Goal: Information Seeking & Learning: Learn about a topic

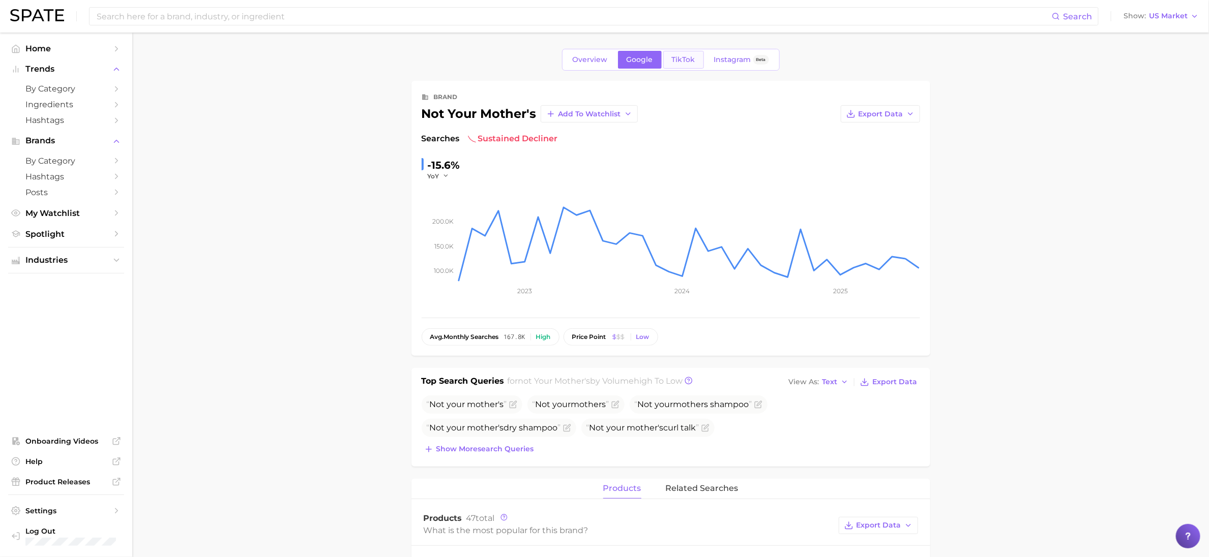
click at [695, 57] on link "TikTok" at bounding box center [683, 60] width 41 height 18
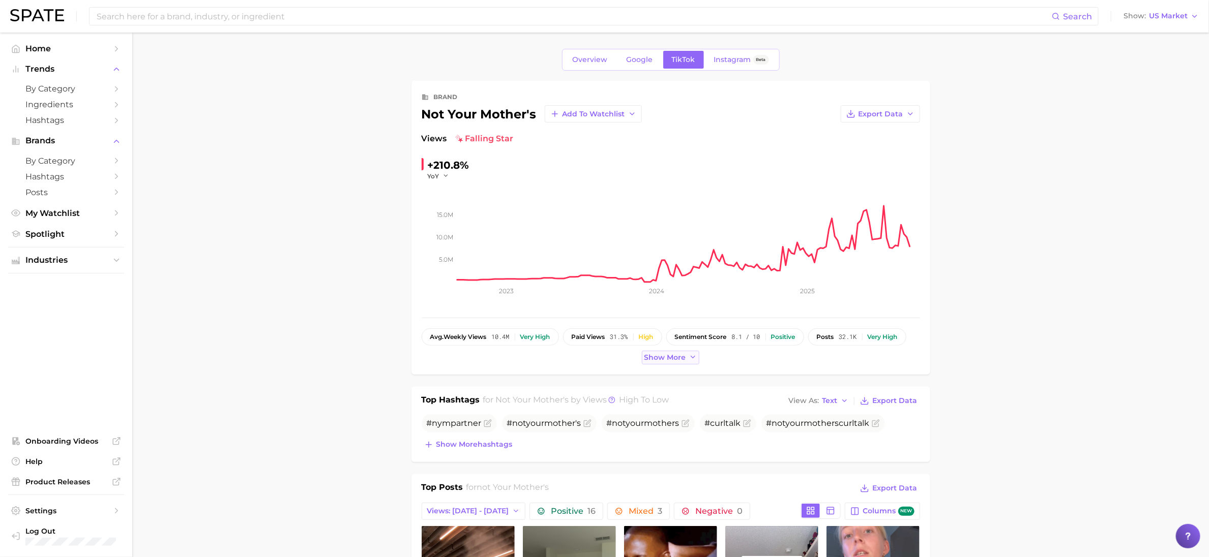
click at [661, 362] on span "Show more" at bounding box center [665, 357] width 42 height 9
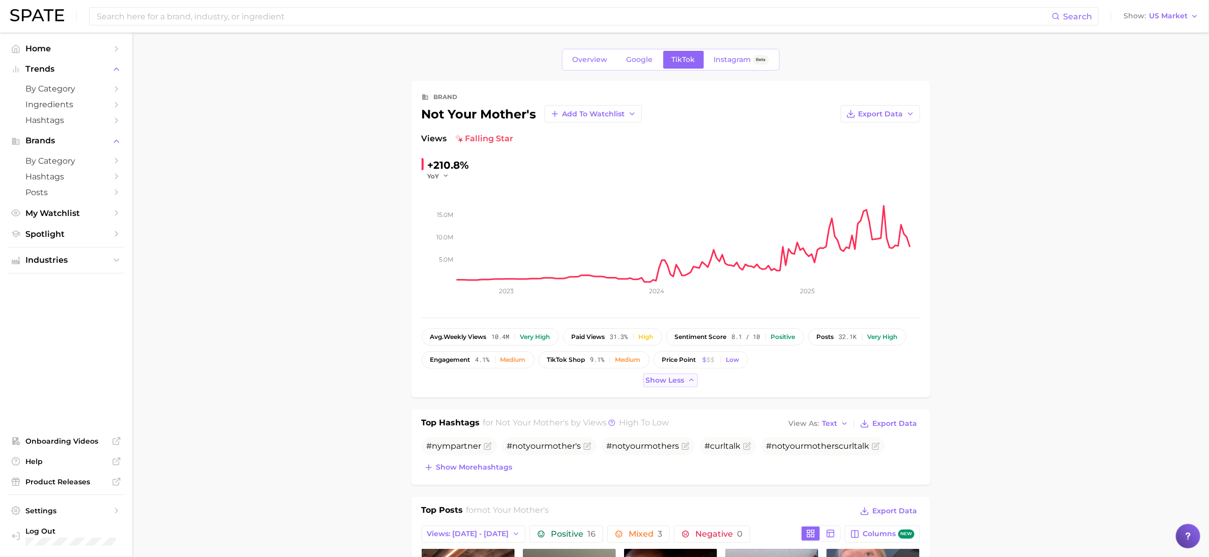
click at [679, 381] on span "Show less" at bounding box center [665, 380] width 39 height 9
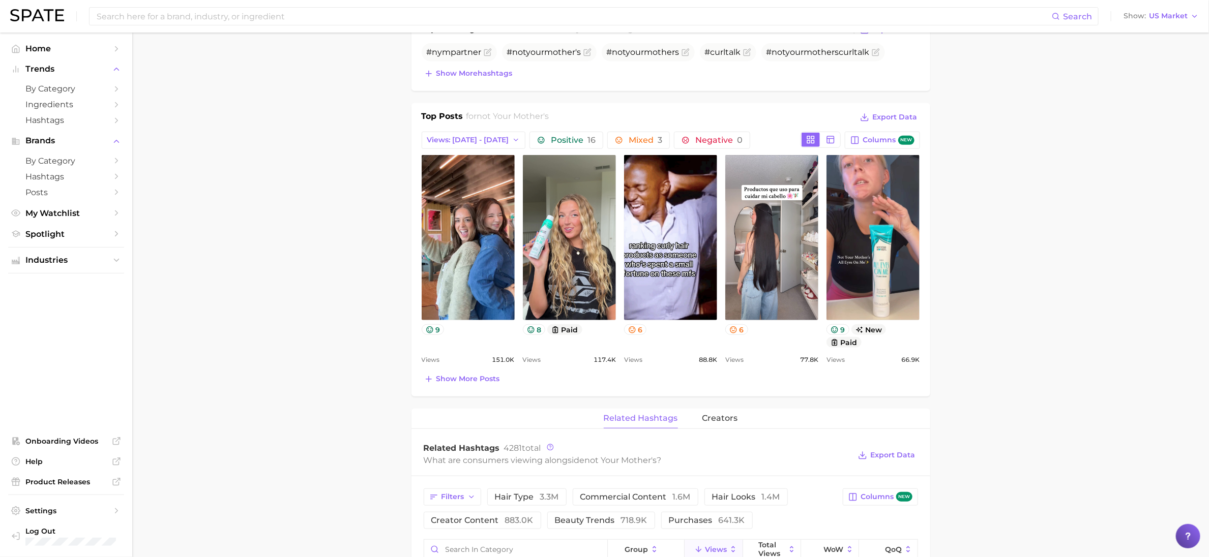
scroll to position [381, 0]
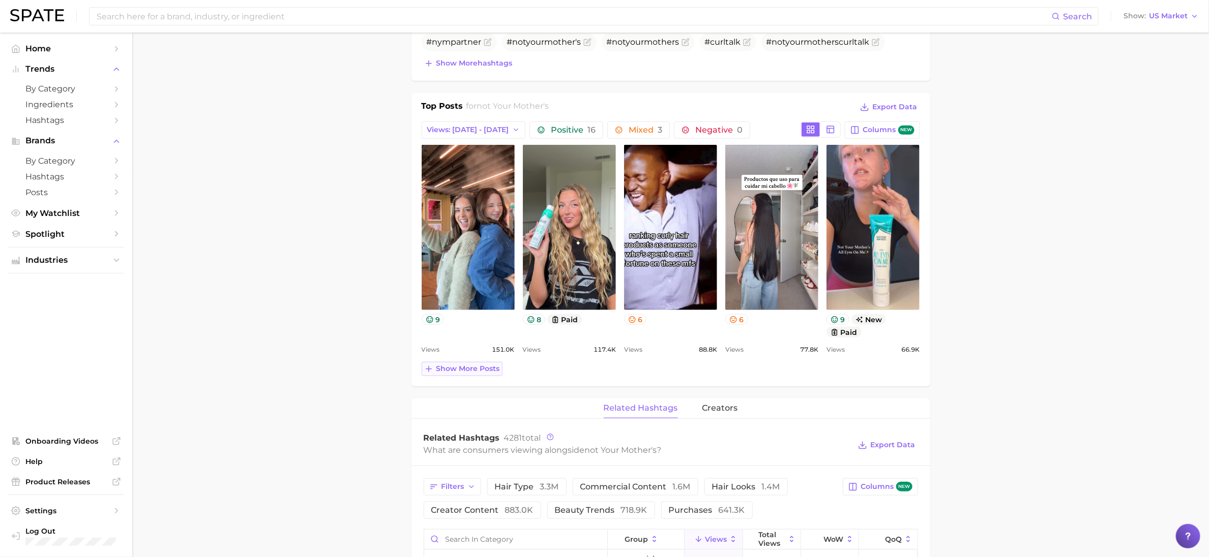
click at [489, 376] on button "Show more posts" at bounding box center [462, 369] width 81 height 14
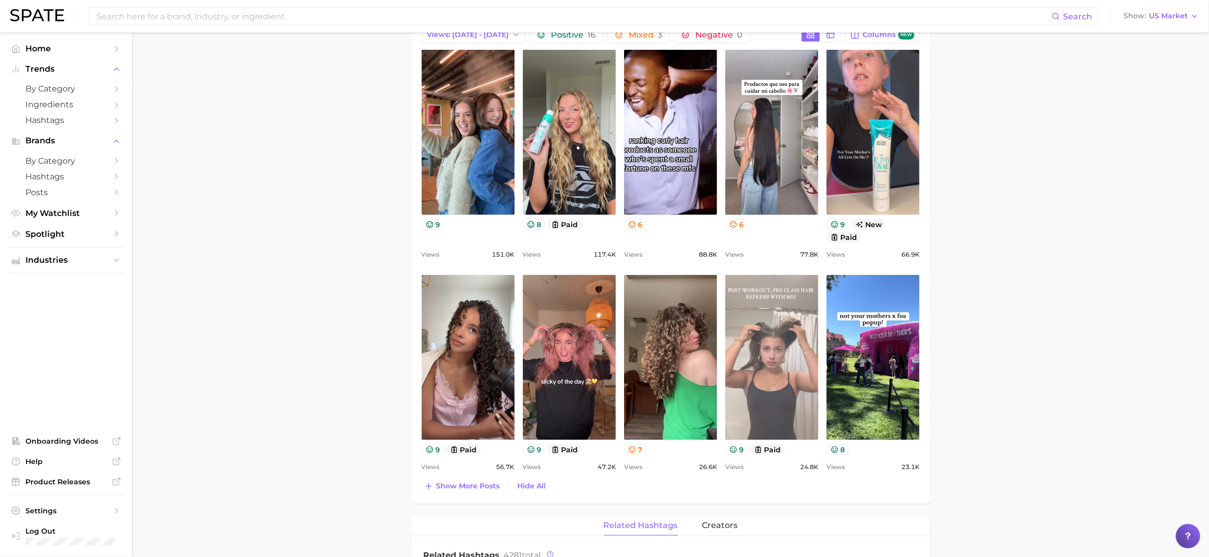
scroll to position [534, 0]
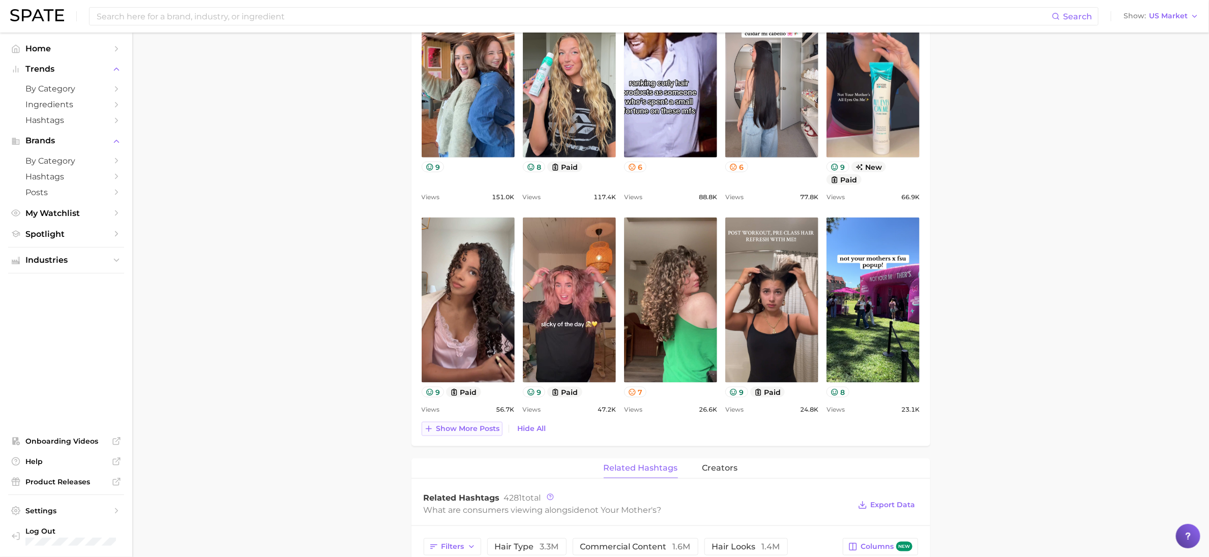
click at [488, 433] on span "Show more posts" at bounding box center [468, 429] width 64 height 9
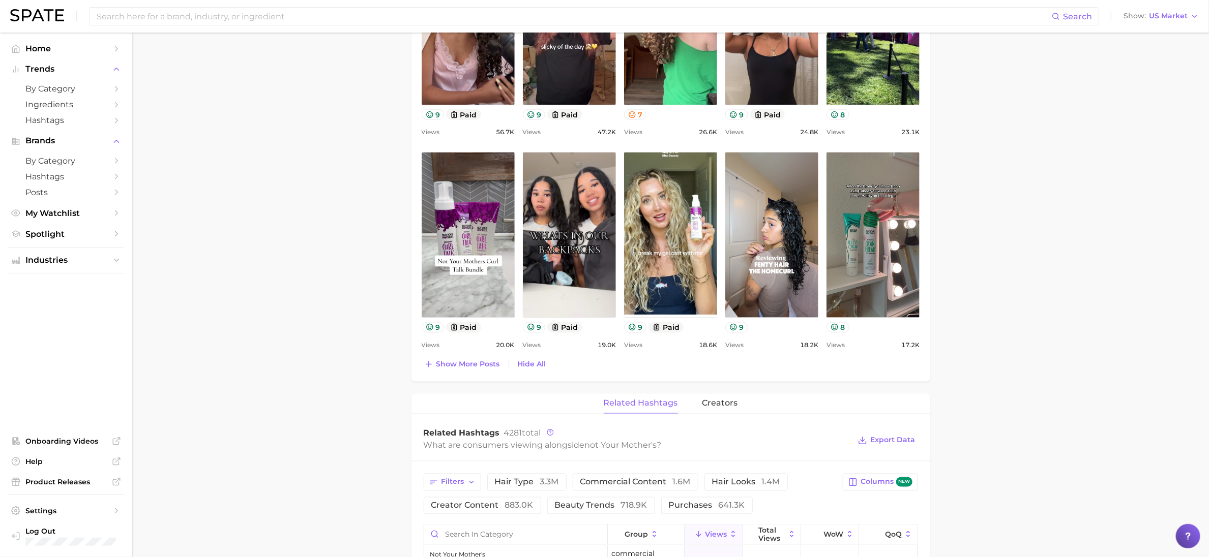
scroll to position [839, 0]
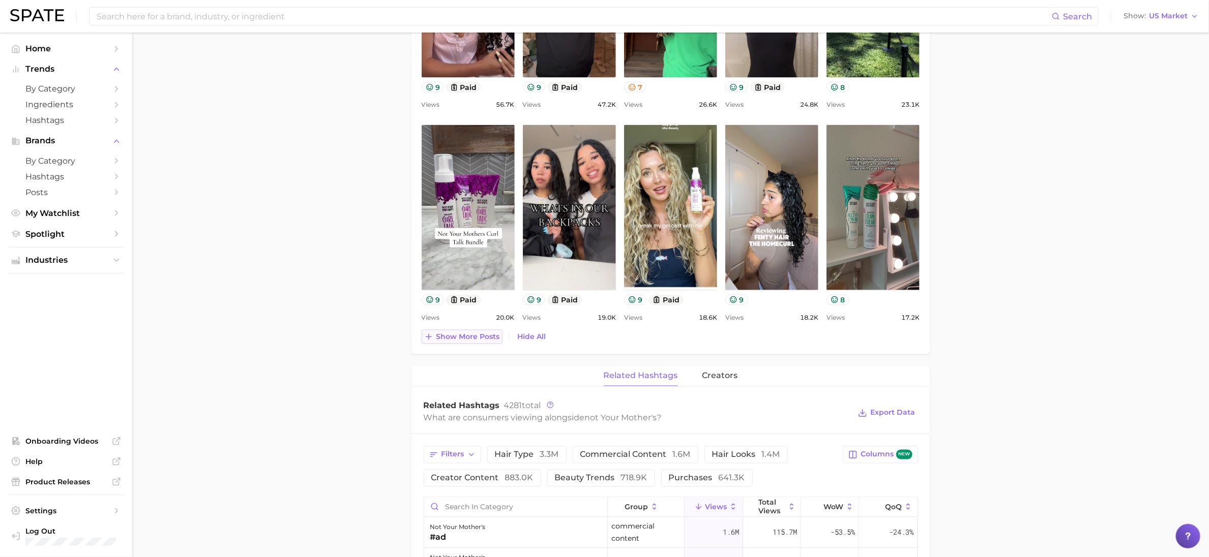
click at [481, 341] on span "Show more posts" at bounding box center [468, 337] width 64 height 9
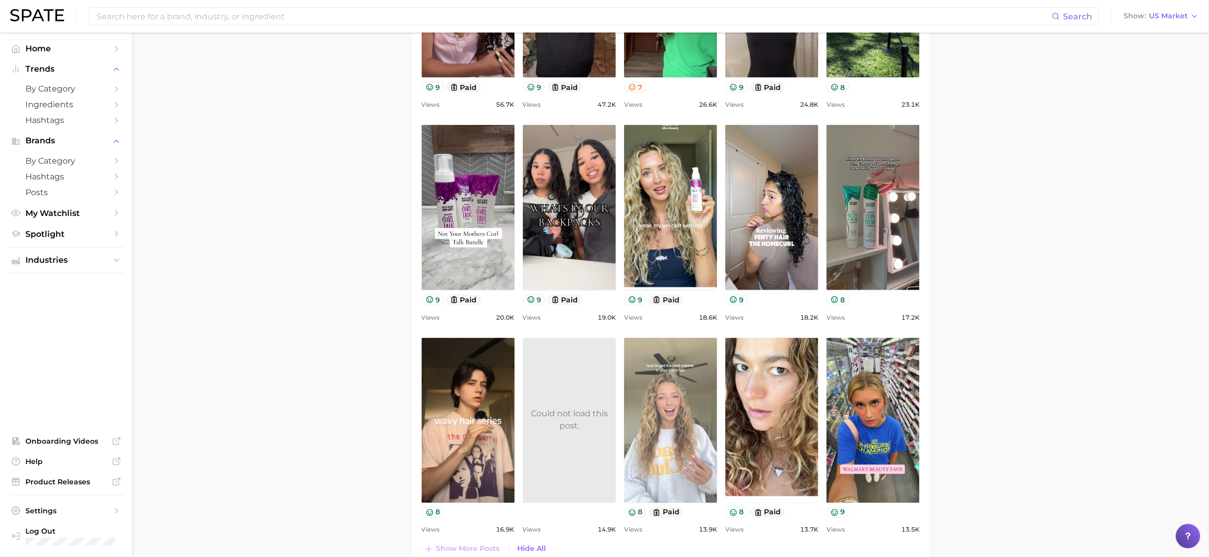
click at [708, 453] on link "view post on TikTok" at bounding box center [670, 420] width 93 height 165
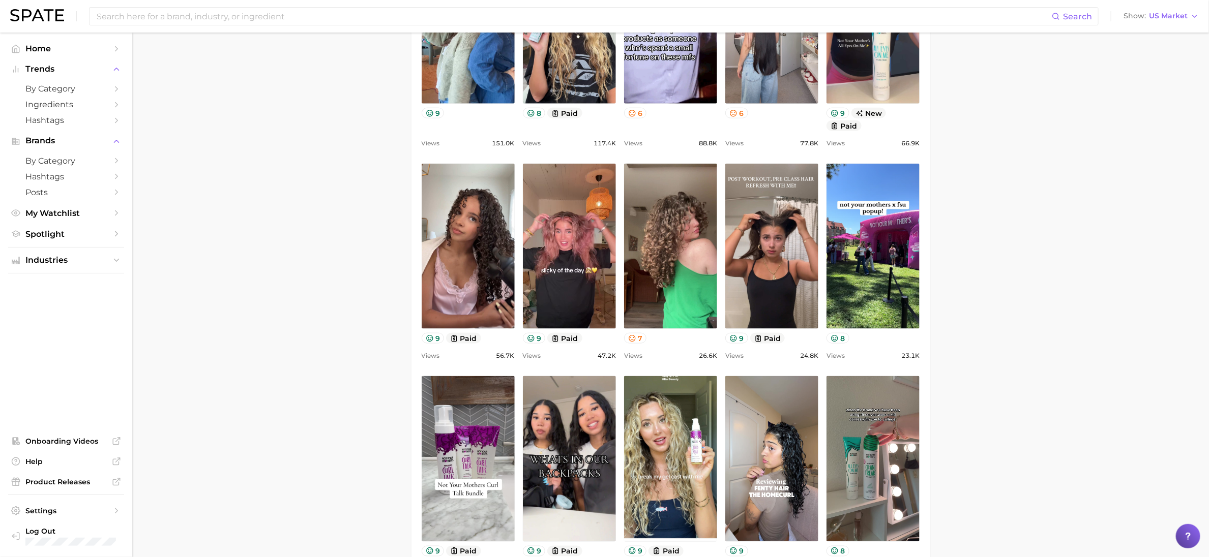
scroll to position [610, 0]
